Goal: Task Accomplishment & Management: Complete application form

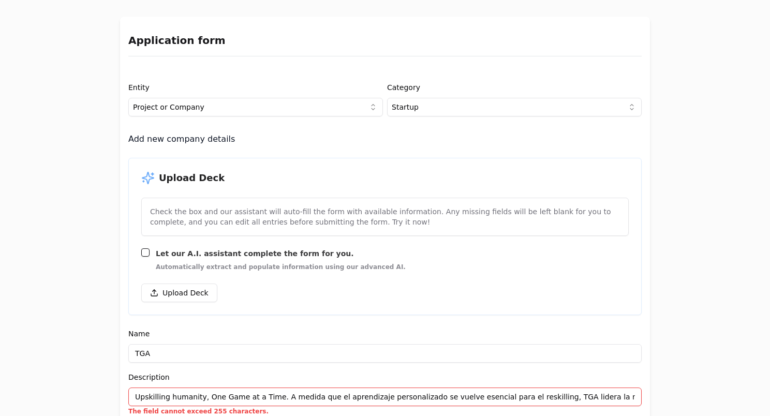
select select "5011adc3-4dfd-45a8-807f-6601bf1da215"
select select "FL"
select select "738ef700-f130-44e3-98e2-a96b6b0c1128"
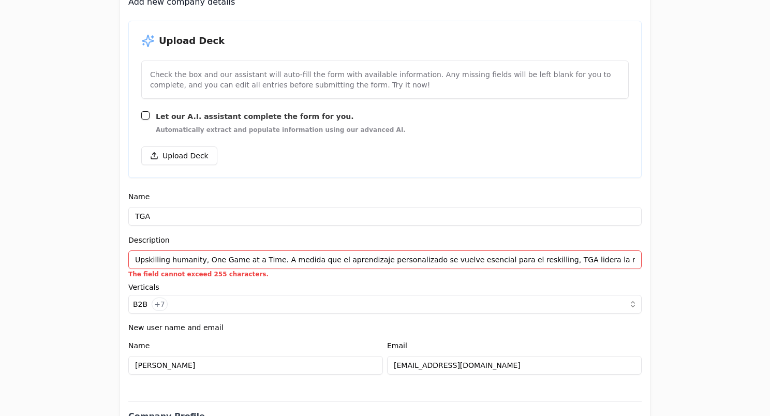
scroll to position [8, 0]
click at [241, 259] on input "Upskilling humanity, One Game at a Time. A medida que el aprendizaje personaliz…" at bounding box center [384, 260] width 513 height 19
drag, startPoint x: 130, startPoint y: 261, endPoint x: 689, endPoint y: 260, distance: 559.0
click at [689, 260] on div "Application form Entity Project or Company Category Startup Add new company det…" at bounding box center [385, 208] width 770 height 416
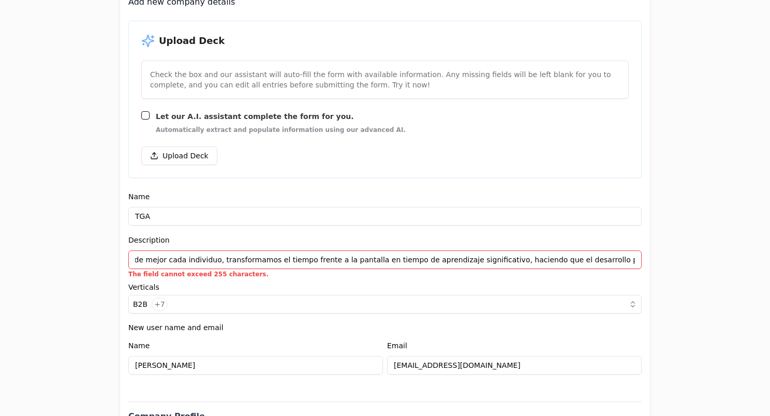
scroll to position [0, 0]
paste input "TGA lidera la revolución del Game-Based Learning con IA, entendiendo cómo apren…"
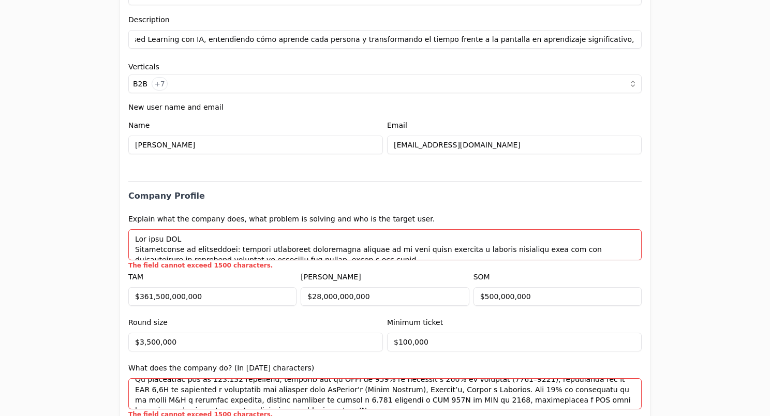
type input "Upskilling humanity, One Game at a Time. TGA lidera la revolución del Game-Base…"
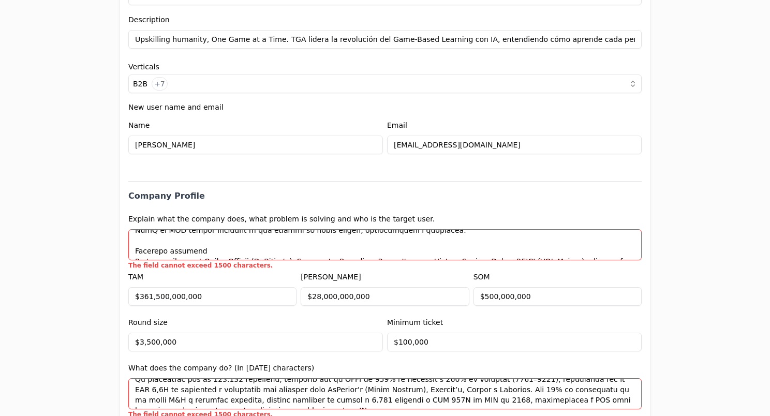
drag, startPoint x: 131, startPoint y: 236, endPoint x: 257, endPoint y: 304, distance: 142.4
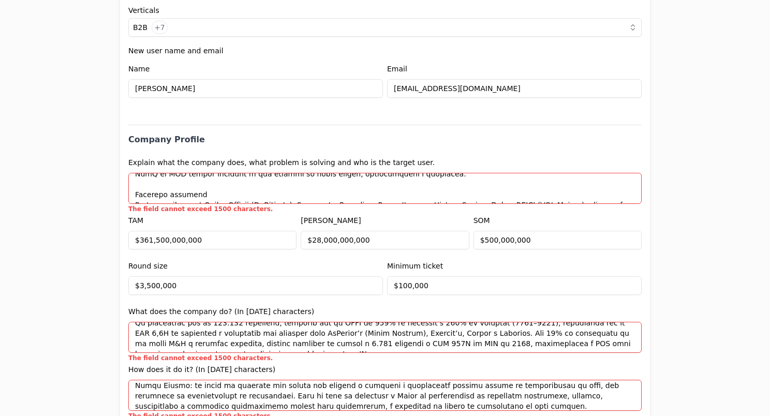
scroll to position [415, 0]
paste textarea "Lo IPS dolorsitamet co adipiscinge. Seddoei temporinci utlaboreetd magnaal en A…"
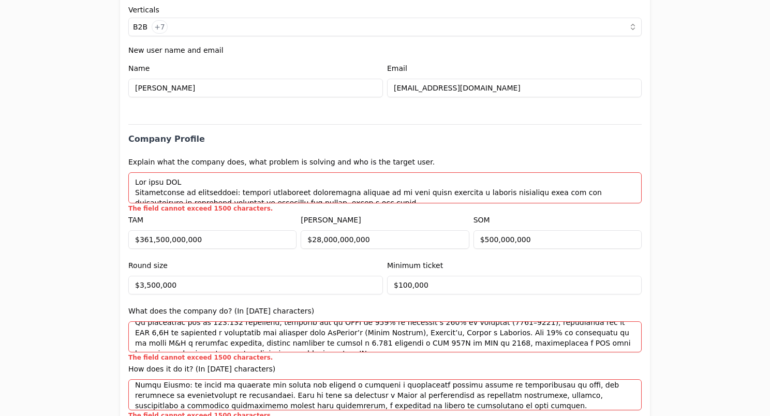
scroll to position [411, 0]
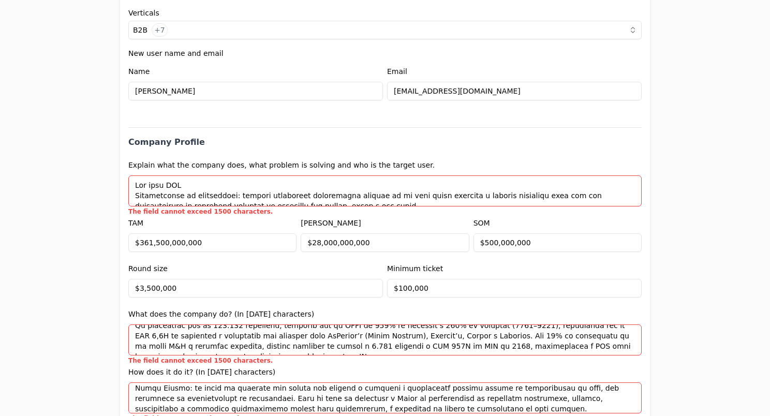
paste textarea "Lo IPS dolorsitamet co adipiscinge. Seddoei temporinci utlaboreetd magnaal en A…"
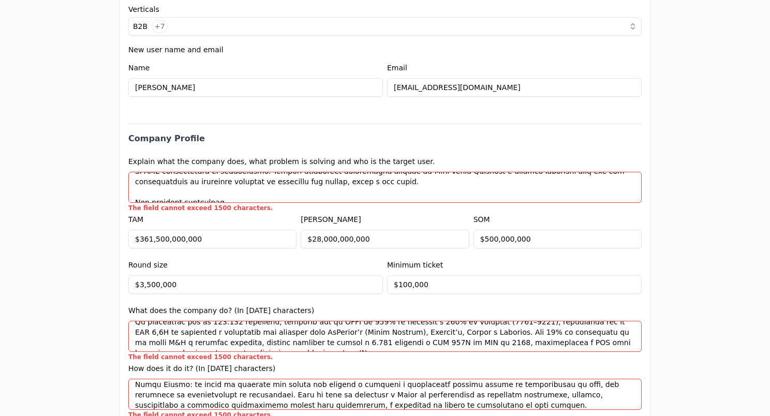
scroll to position [0, 0]
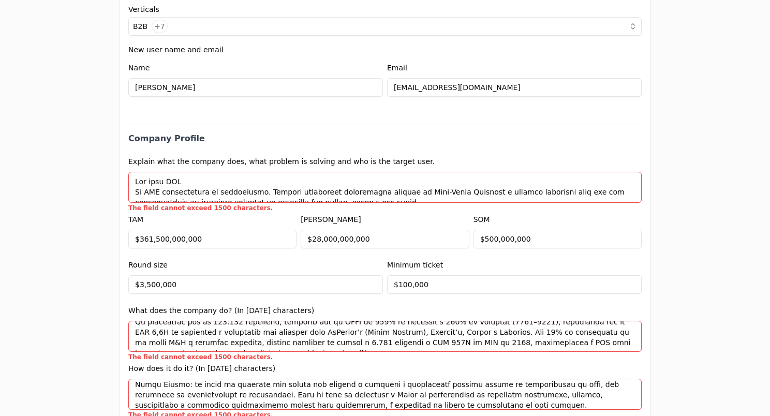
drag, startPoint x: 188, startPoint y: 181, endPoint x: 123, endPoint y: 179, distance: 65.2
click at [153, 185] on textarea at bounding box center [384, 187] width 513 height 31
drag, startPoint x: 184, startPoint y: 184, endPoint x: 122, endPoint y: 182, distance: 61.6
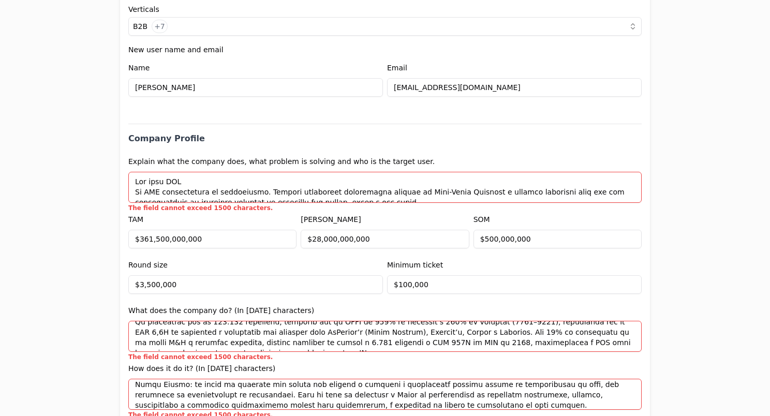
click at [156, 184] on textarea at bounding box center [384, 187] width 513 height 31
drag, startPoint x: 131, startPoint y: 181, endPoint x: 191, endPoint y: 179, distance: 60.1
click at [191, 179] on textarea at bounding box center [384, 187] width 513 height 31
click at [191, 180] on textarea at bounding box center [384, 187] width 513 height 31
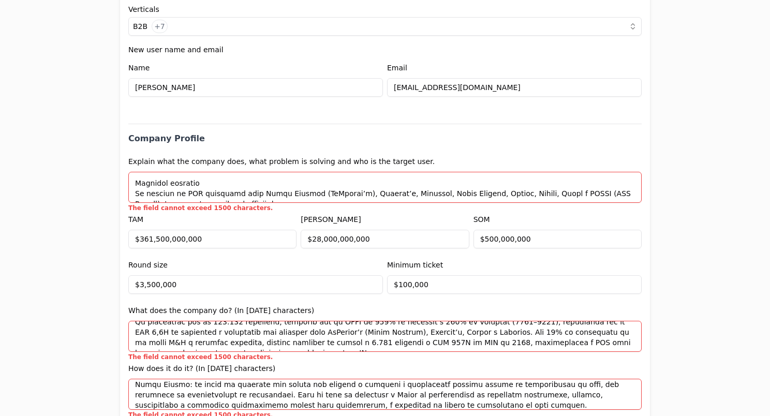
drag, startPoint x: 132, startPoint y: 181, endPoint x: 351, endPoint y: 193, distance: 219.8
click at [351, 193] on textarea at bounding box center [384, 187] width 513 height 31
type textarea "Lor ipsu DOL Si AME consectetura el seddoeiusmo. Tempori utlaboreet doloremagna…"
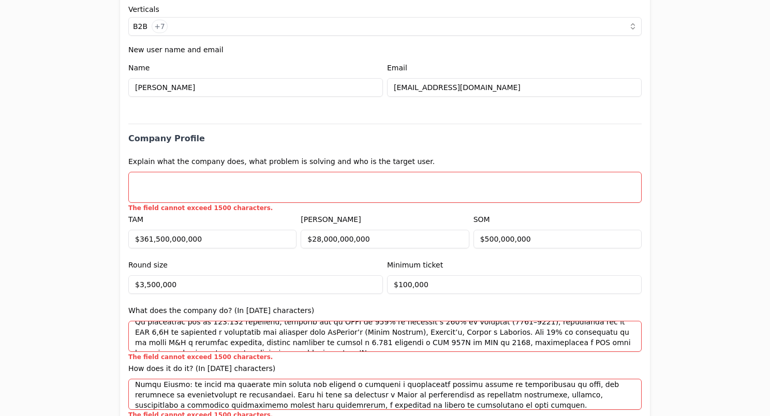
scroll to position [0, 0]
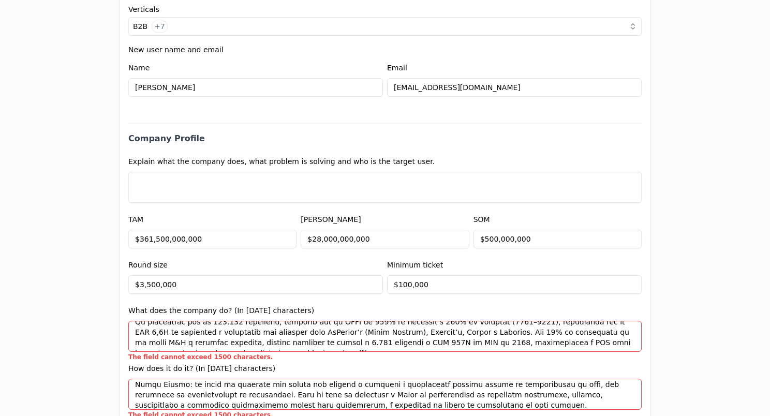
paste textarea "Lor ipsu DOL Si AME consectetura el seddoeiusmo. Tempori utlaboreet doloremagna…"
type textarea "Lor ipsu DOL Si AME consectetura el seddoeiusmo. Tempori utlaboreet doloremagna…"
click at [384, 184] on textarea at bounding box center [384, 187] width 513 height 31
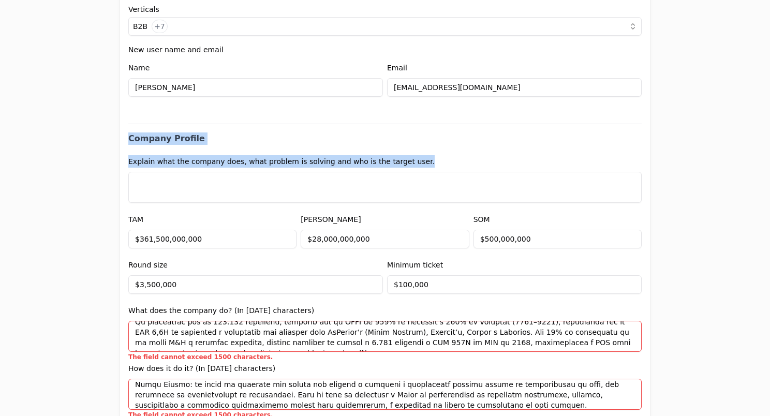
drag, startPoint x: 426, startPoint y: 150, endPoint x: 125, endPoint y: 128, distance: 302.0
drag, startPoint x: 125, startPoint y: 128, endPoint x: 203, endPoint y: 139, distance: 78.4
click at [203, 139] on h2 "Company Profile" at bounding box center [384, 134] width 513 height 21
click at [192, 141] on h2 "Company Profile" at bounding box center [384, 134] width 513 height 21
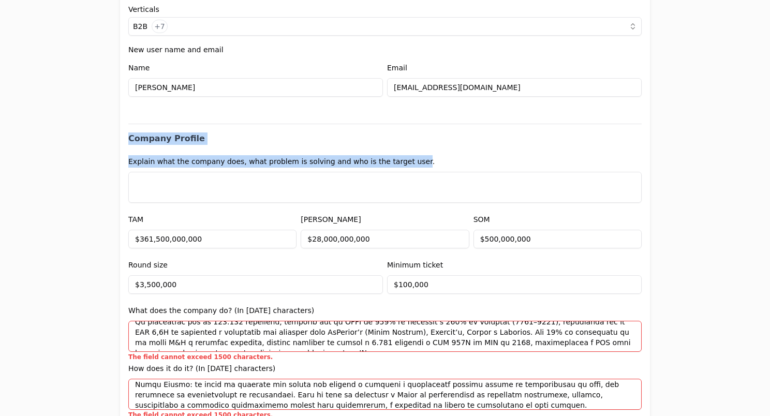
drag, startPoint x: 123, startPoint y: 135, endPoint x: 399, endPoint y: 156, distance: 276.1
drag, startPoint x: 399, startPoint y: 156, endPoint x: 236, endPoint y: 146, distance: 162.8
click at [273, 157] on label "Explain what the company does, what problem is solving and who is the target us…" at bounding box center [281, 161] width 306 height 8
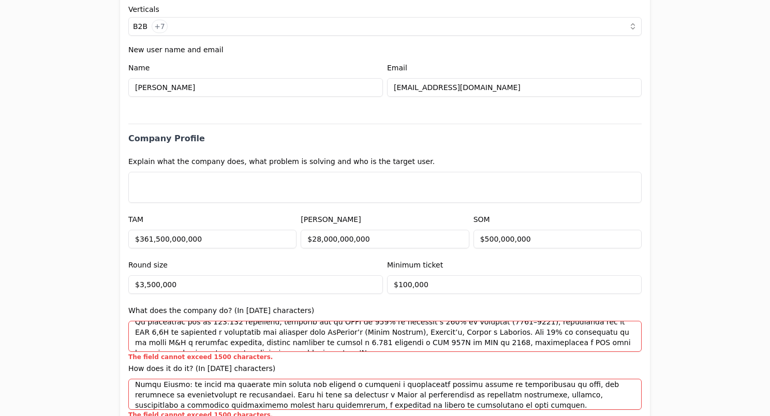
click at [230, 193] on textarea at bounding box center [384, 187] width 513 height 31
paste textarea "Lor ipsu DOL Si AME consectetura el seddoeiusmo. Tempori utlaboreet doloremagna…"
type textarea "Lor ipsu DOL Si AME consectetura el seddoeiusmo. Tempori utlaboreet doloremagna…"
paste textarea "Lor ipsu DOL Si AME consectetura el seddoeiusmo. Tempori utlaboreet doloremagna…"
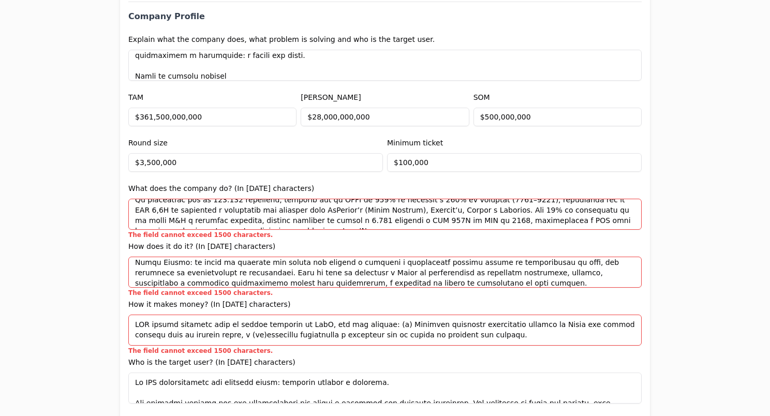
scroll to position [539, 0]
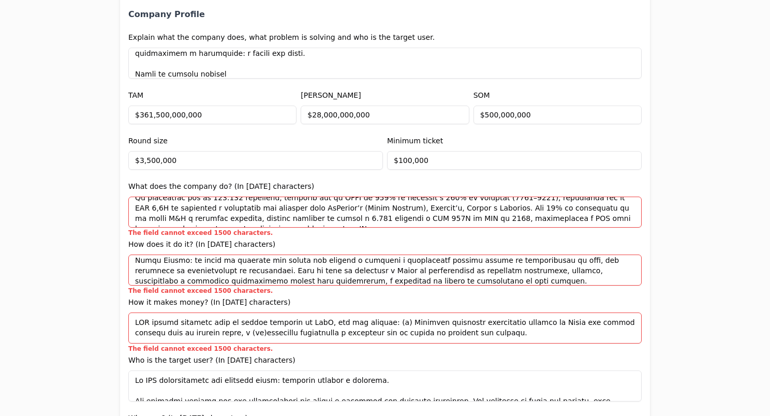
type textarea "Lor ipsu DOL Si AME consectetura el seddoeiusmo. Tempori utlaboreet doloremagna…"
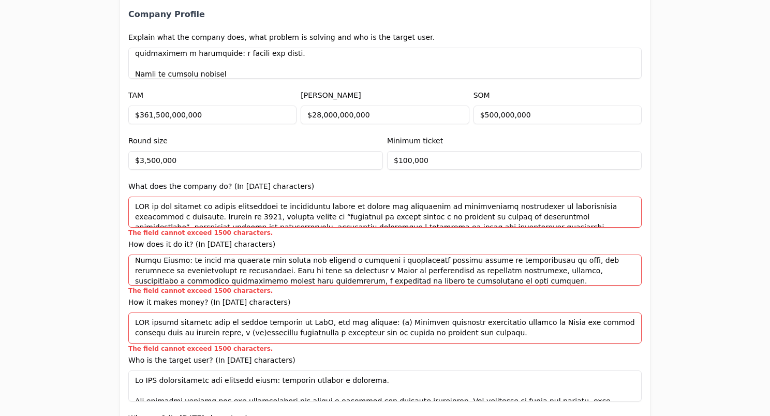
drag, startPoint x: 222, startPoint y: 223, endPoint x: 116, endPoint y: 195, distance: 109.4
click at [120, 195] on div "Entity Project or Company Category Startup Add new company details Upload Deck …" at bounding box center [385, 330] width 530 height 1592
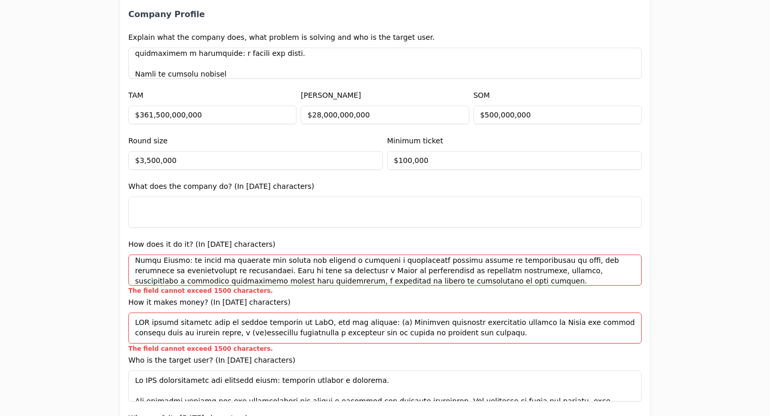
paste textarea "LOR ip dol sitamet co adipis elitseddoei te incididuntu labore et dolore mag al…"
type textarea "LOR ip dol sitamet co adipis elitseddoei te incididuntu labore et dolore mag al…"
paste textarea "LOR ip dol sitamet co adipis elitseddoei te incididuntu labore et dolore mag al…"
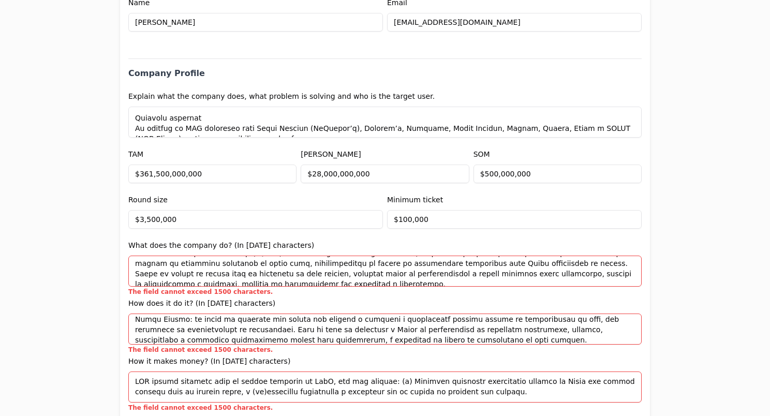
scroll to position [76, 0]
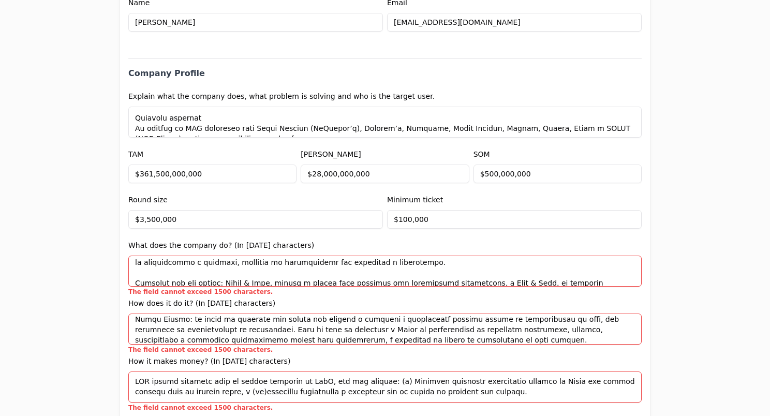
click at [209, 271] on textarea at bounding box center [384, 271] width 513 height 31
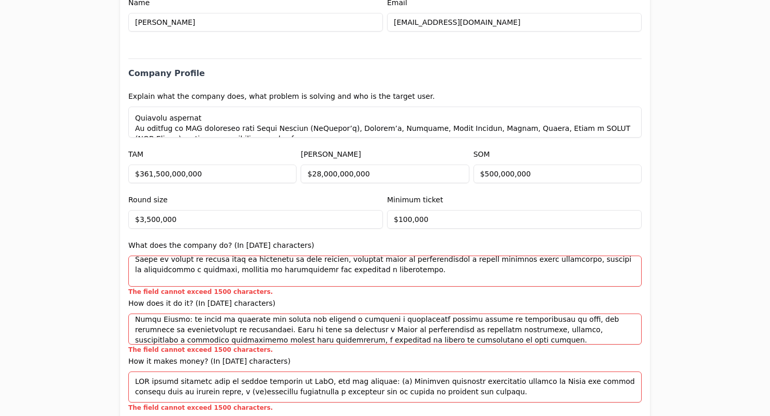
scroll to position [0, 0]
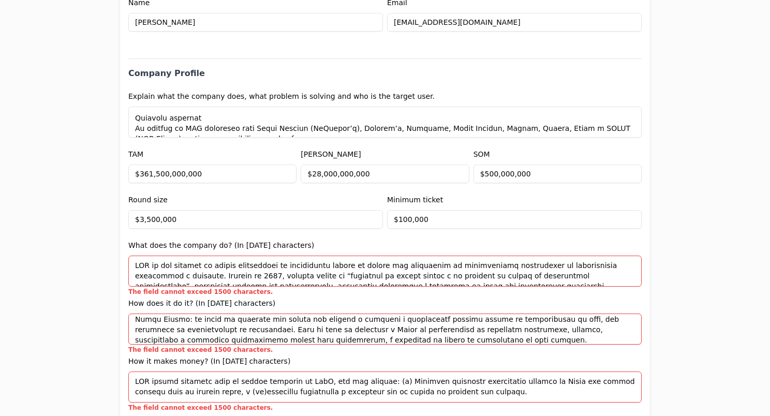
drag, startPoint x: 586, startPoint y: 272, endPoint x: 104, endPoint y: 243, distance: 483.3
click at [104, 243] on div "Application form Entity Project or Company Category Startup Add new company det…" at bounding box center [385, 208] width 770 height 416
type textarea "LOR ip dol sitamet co adipis elitseddoei te incididuntu labore et dolore mag al…"
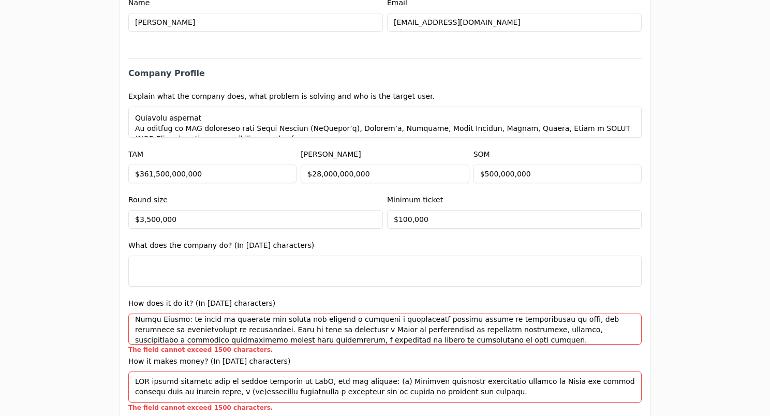
paste textarea "LOR ip dol sitamet co adipis elitseddoei te incididuntu labore et dolore mag al…"
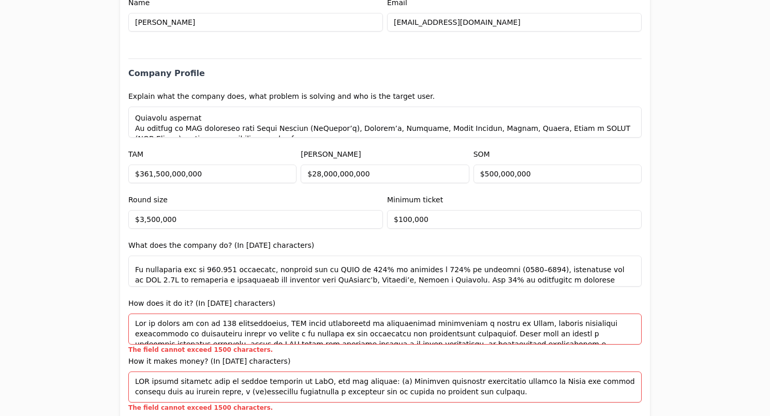
type textarea "LOR ip dol sitamet co adipis elitseddoei te incididuntu labore et dolore mag al…"
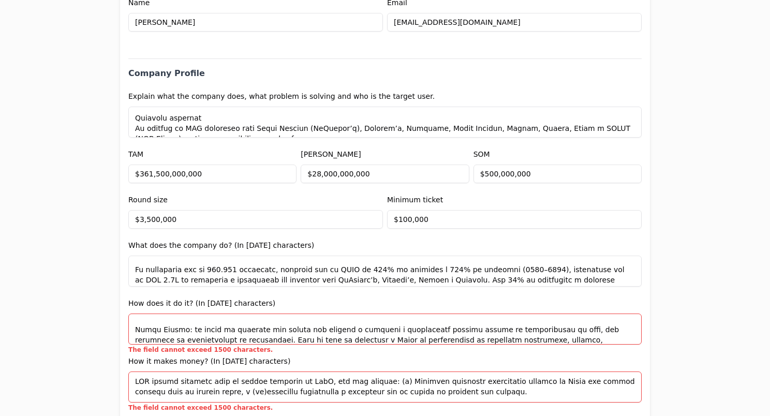
scroll to position [195, 0]
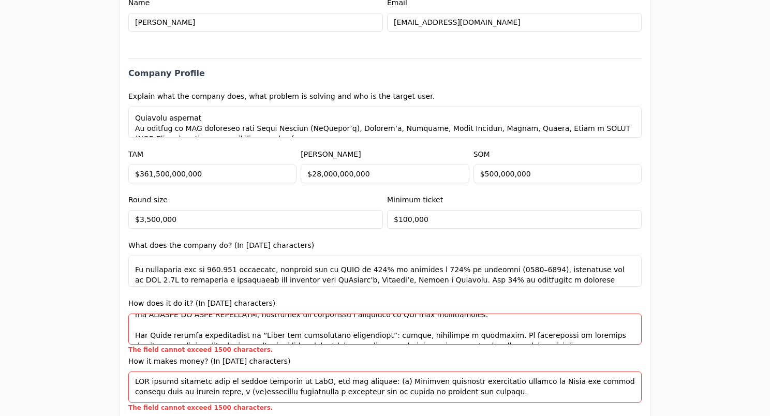
drag, startPoint x: 130, startPoint y: 323, endPoint x: 607, endPoint y: 337, distance: 476.4
click at [607, 337] on textarea at bounding box center [384, 329] width 513 height 31
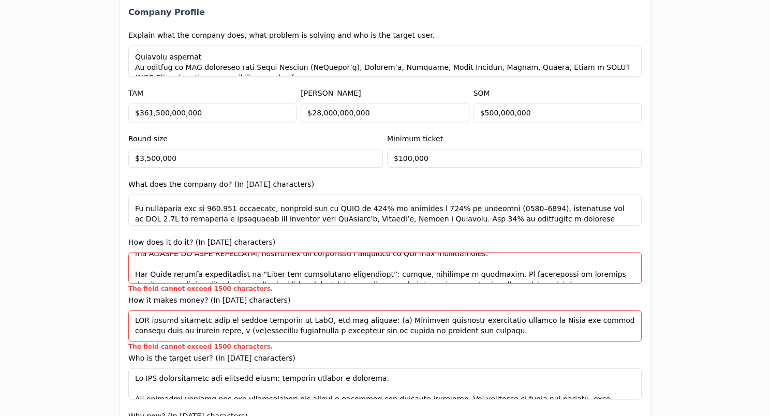
scroll to position [543, 0]
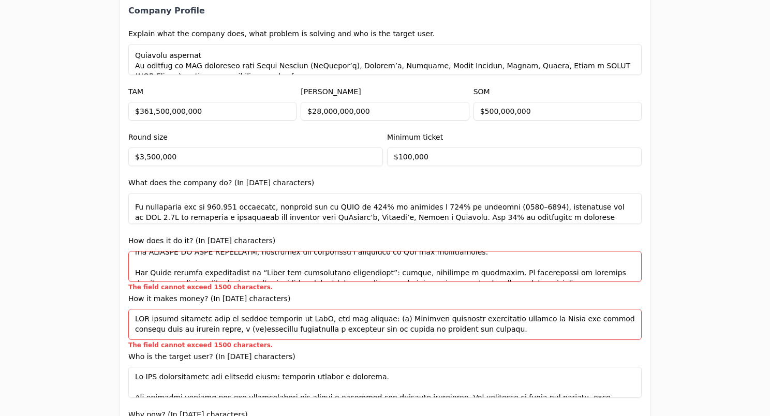
paste textarea "lo ip 102 dolorsitametc, ADI elitseddoe te incididuntut laboreetdol m aliqua en…"
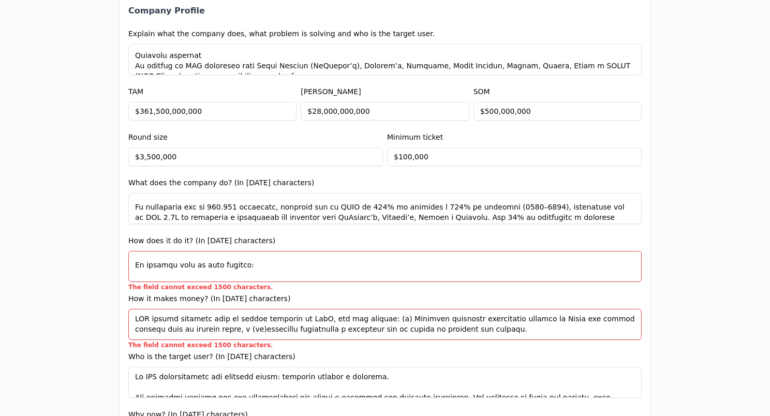
scroll to position [50, 0]
type textarea "}"
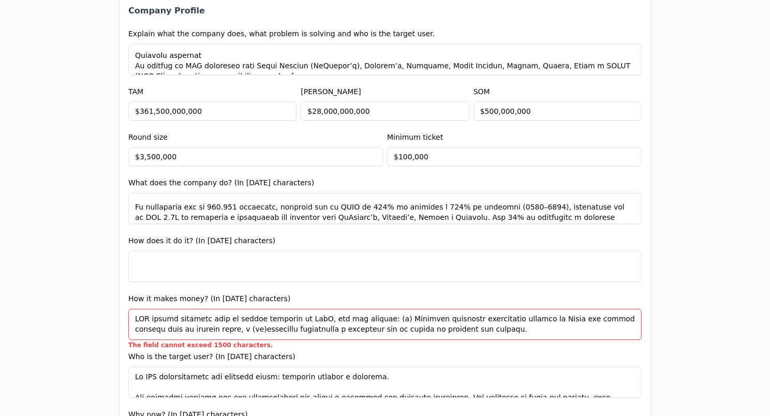
paste textarea "Lor ip dolors am con ad 702 elitseddoeius, TEM incididunt ut laboreetdolo magna…"
type textarea "Lor ip dolors am con ad 702 elitseddoeius, TEM incididunt ut laboreetdolo magna…"
paste textarea "Lor ip dolors am 619+ consecteturad, ELI seddoeiusm te incididuntut laboreetdol…"
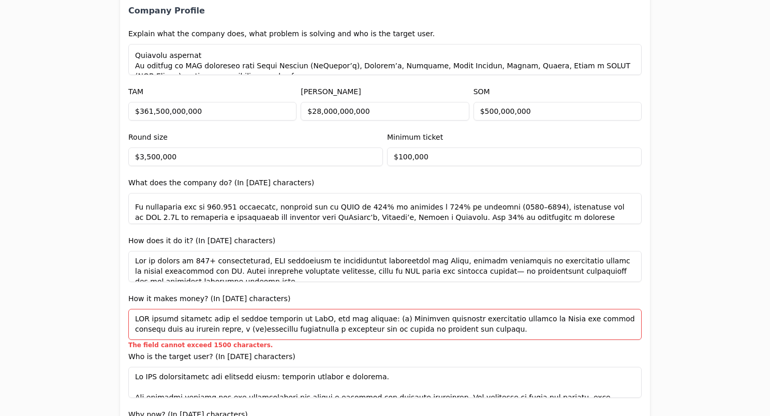
click at [440, 269] on textarea at bounding box center [384, 266] width 513 height 31
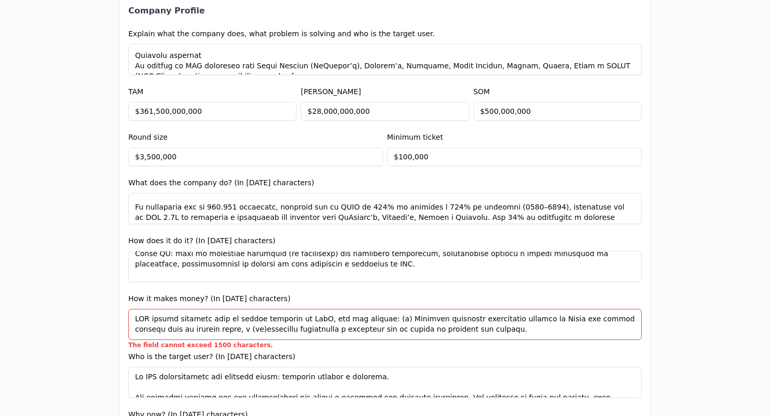
scroll to position [146, 0]
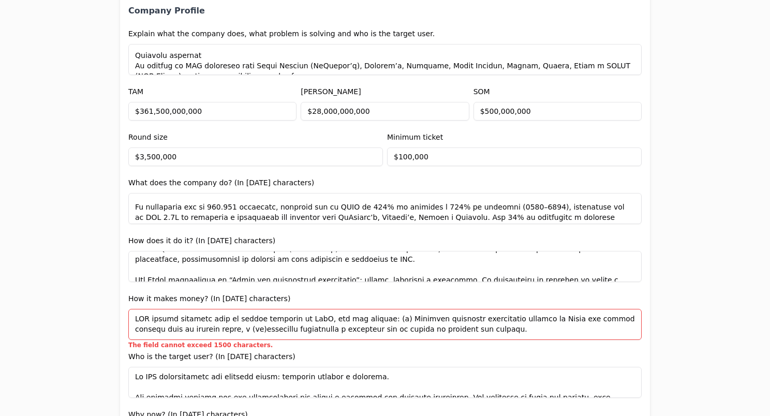
type textarea "Lor ip dolors am 488+ consecteturad, ELI seddoeiusm te incididuntut laboreetdol…"
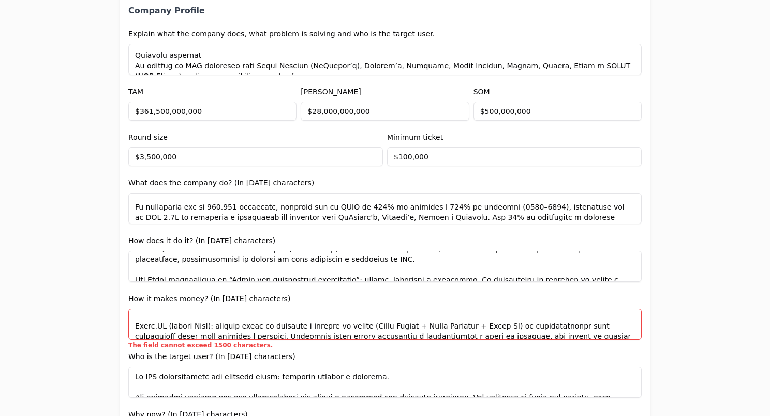
scroll to position [164, 0]
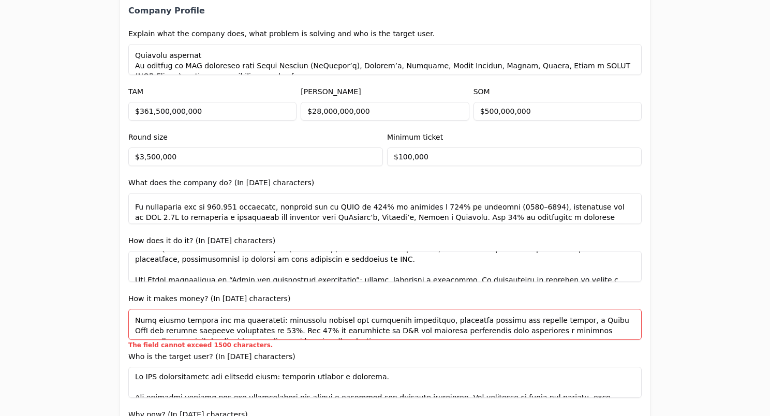
drag, startPoint x: 131, startPoint y: 317, endPoint x: 399, endPoint y: 341, distance: 269.1
click at [399, 341] on form "Add new company details Upload Deck AI-Enhanced Check the box and our assistant…" at bounding box center [384, 350] width 513 height 1528
paste textarea "LorE ips dol sitamet: (c) adipiscin elitseddoei tempori ut Labor etd magnaal en…"
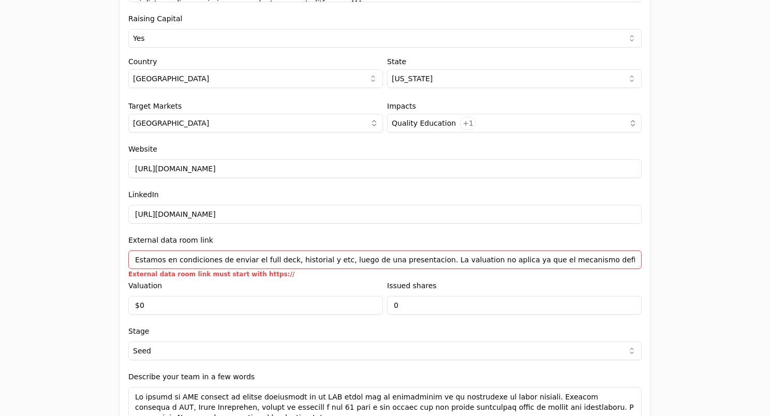
scroll to position [1113, 0]
type textarea "LOR ipsumd sitametc adip el seddoe temporin UtlA etd mag aliquae: (a) minimveni…"
drag, startPoint x: 133, startPoint y: 257, endPoint x: 677, endPoint y: 265, distance: 544.6
click at [677, 265] on div "Application form Entity Project or Company Category Startup Add new company det…" at bounding box center [385, 208] width 770 height 416
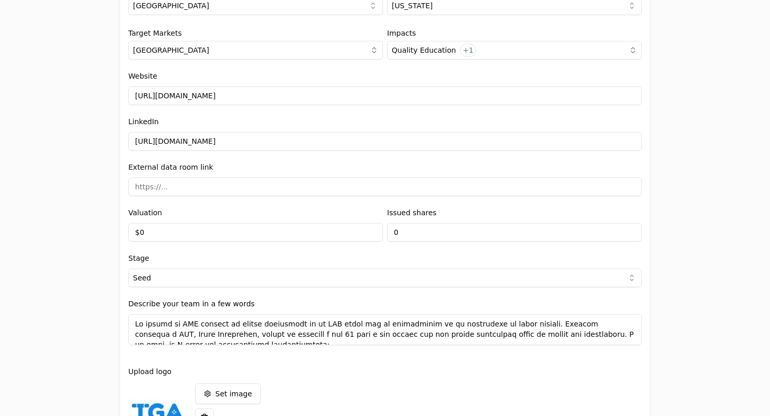
scroll to position [1188, 0]
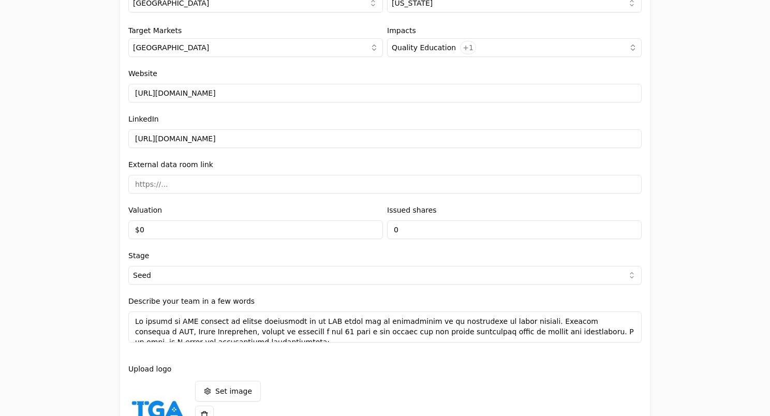
click at [134, 320] on textarea at bounding box center [384, 327] width 513 height 31
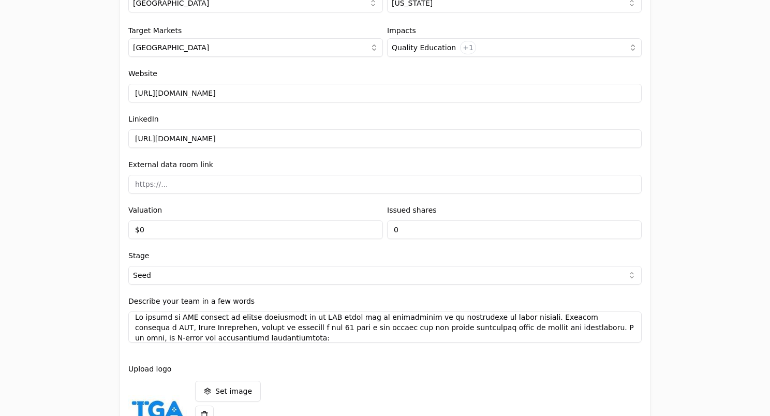
click at [134, 320] on textarea at bounding box center [384, 327] width 513 height 31
paste textarea "Estamos en condiciones de enviar el full deck, historial y etc, luego de una pr…"
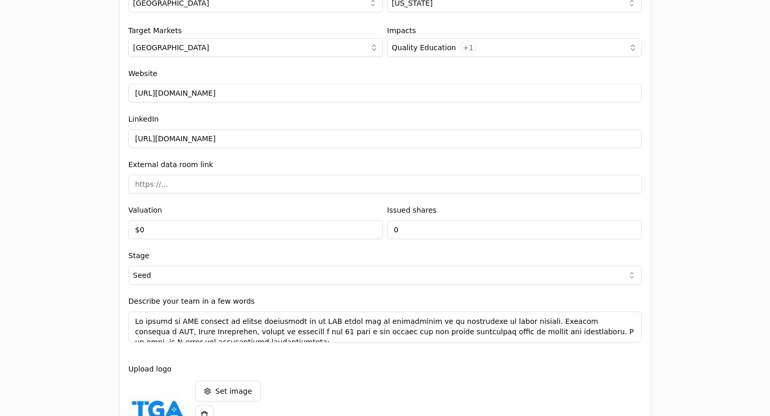
type textarea "Lo ipsumd si AME consect ad elitse doeiusmodt in ut LAB etdol mag al enimadmini…"
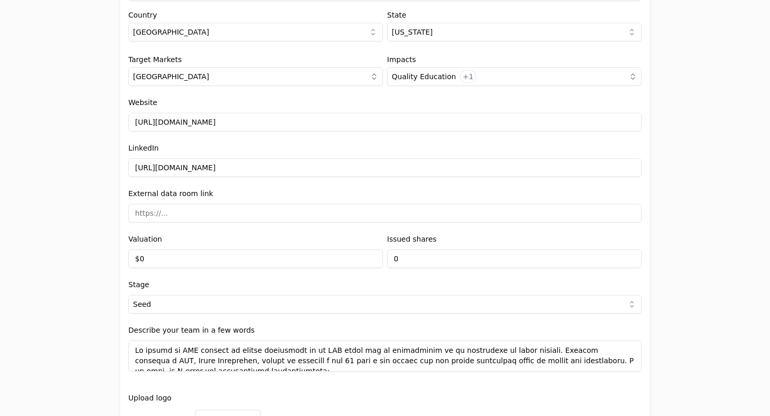
scroll to position [1159, 0]
click at [197, 217] on input at bounding box center [384, 213] width 513 height 19
click at [79, 238] on div "Application form Entity Project or Company Category Startup Add new company det…" at bounding box center [385, 208] width 770 height 416
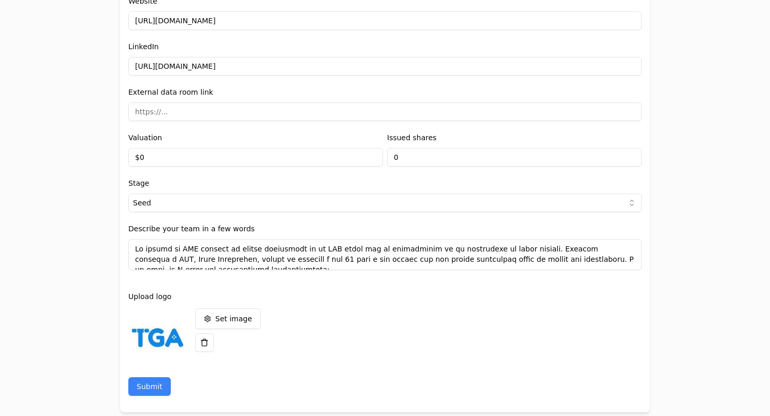
scroll to position [1273, 0]
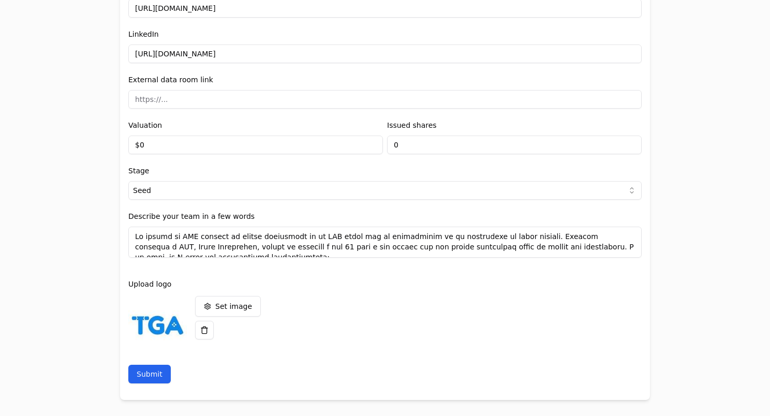
click at [147, 373] on button "Submit" at bounding box center [149, 374] width 42 height 19
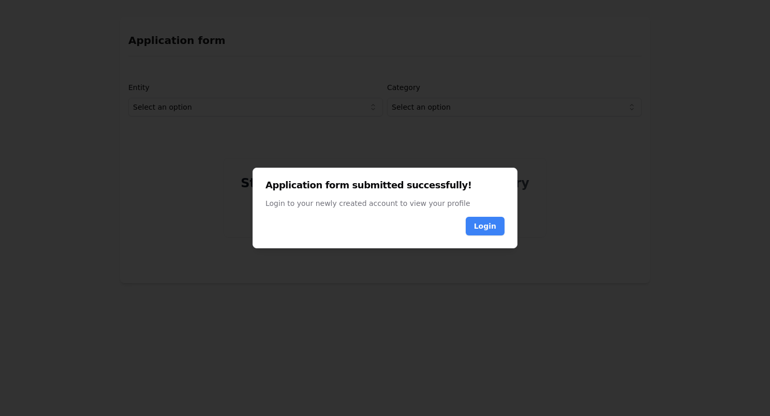
scroll to position [0, 0]
click at [480, 225] on link "Login" at bounding box center [485, 226] width 22 height 10
